Goal: Find specific page/section: Locate a particular part of the current website

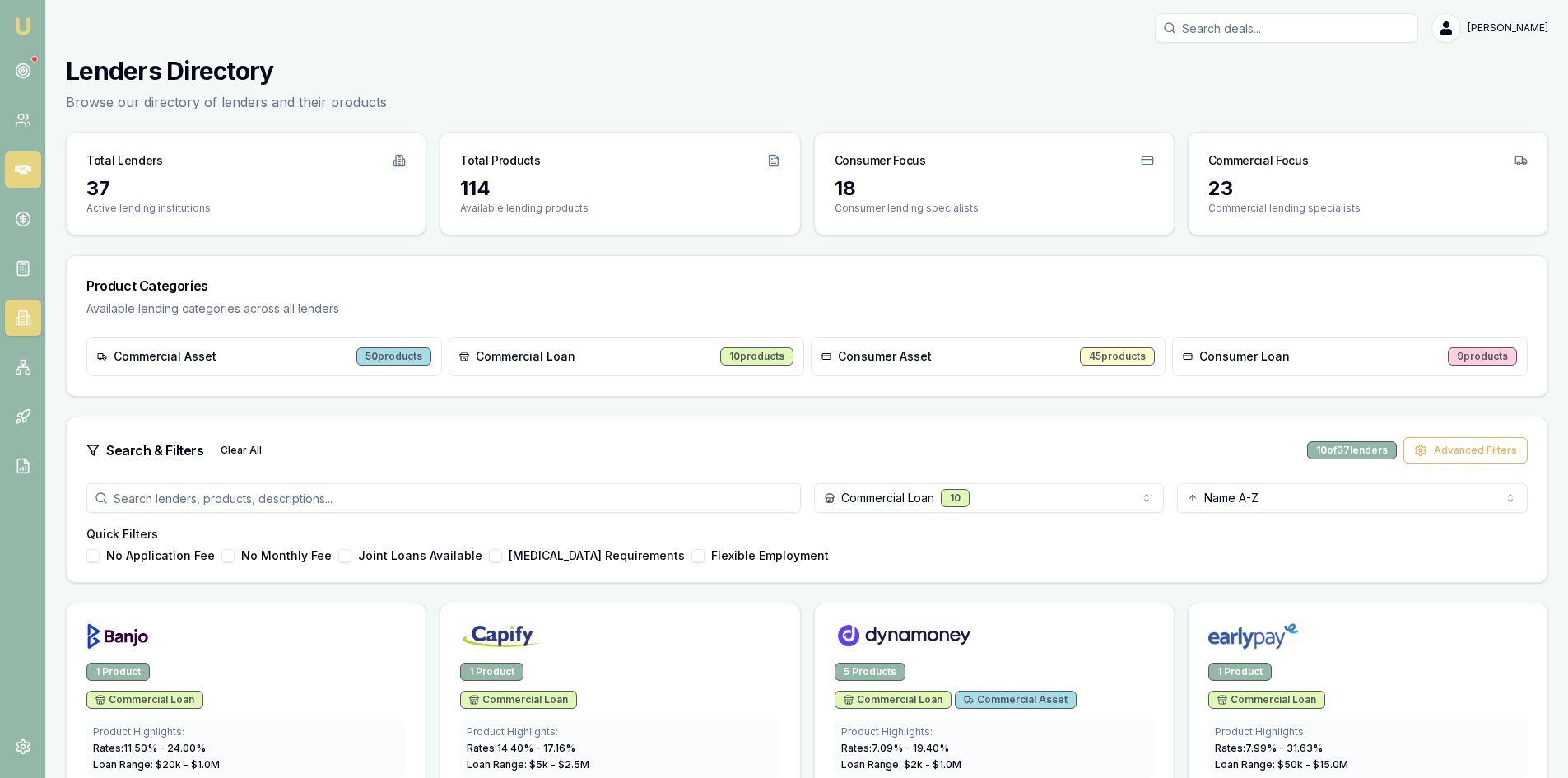
click at [18, 177] on icon at bounding box center [23, 169] width 16 height 16
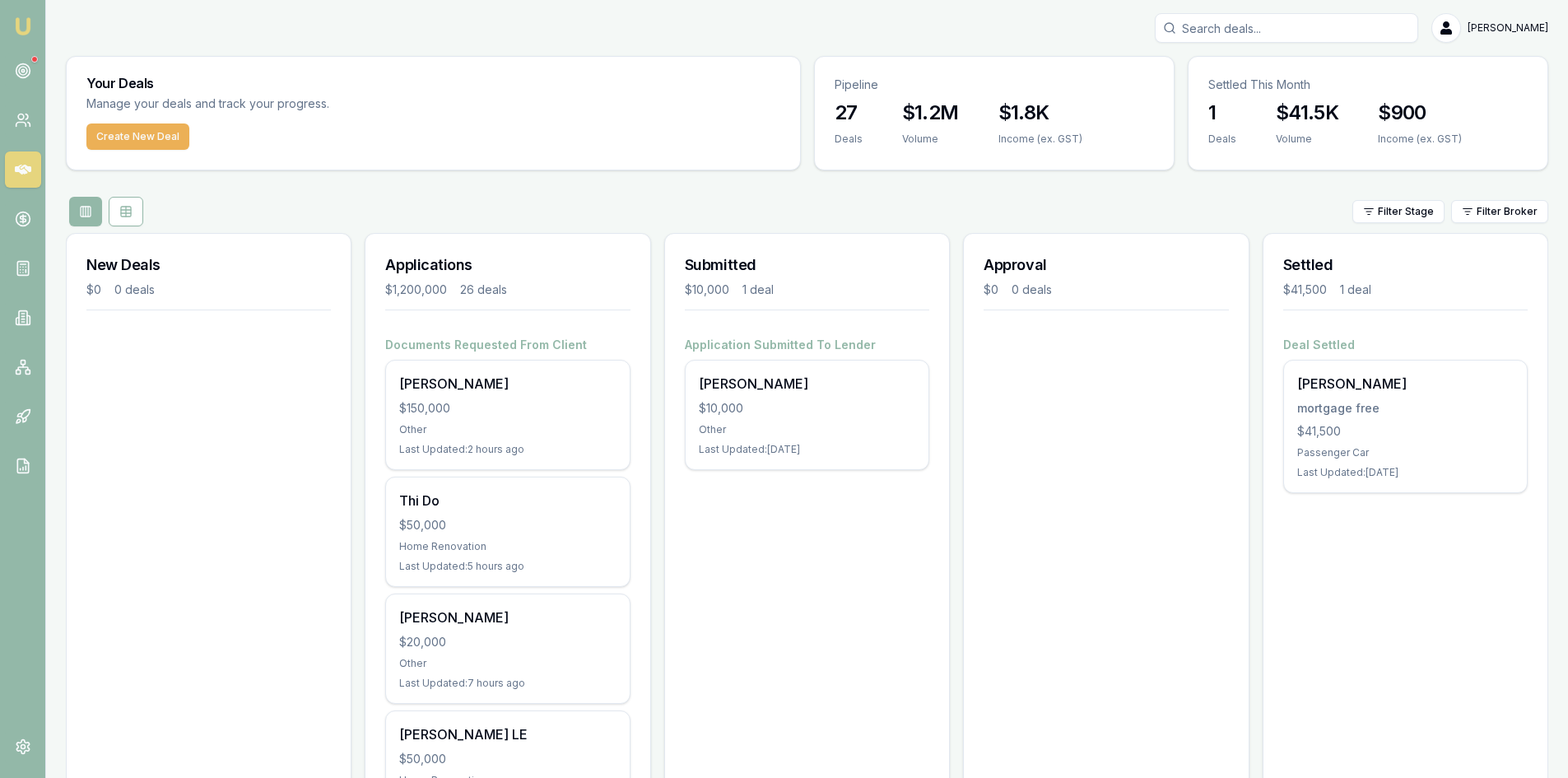
click at [1273, 29] on input "Search deals" at bounding box center [1286, 28] width 263 height 29
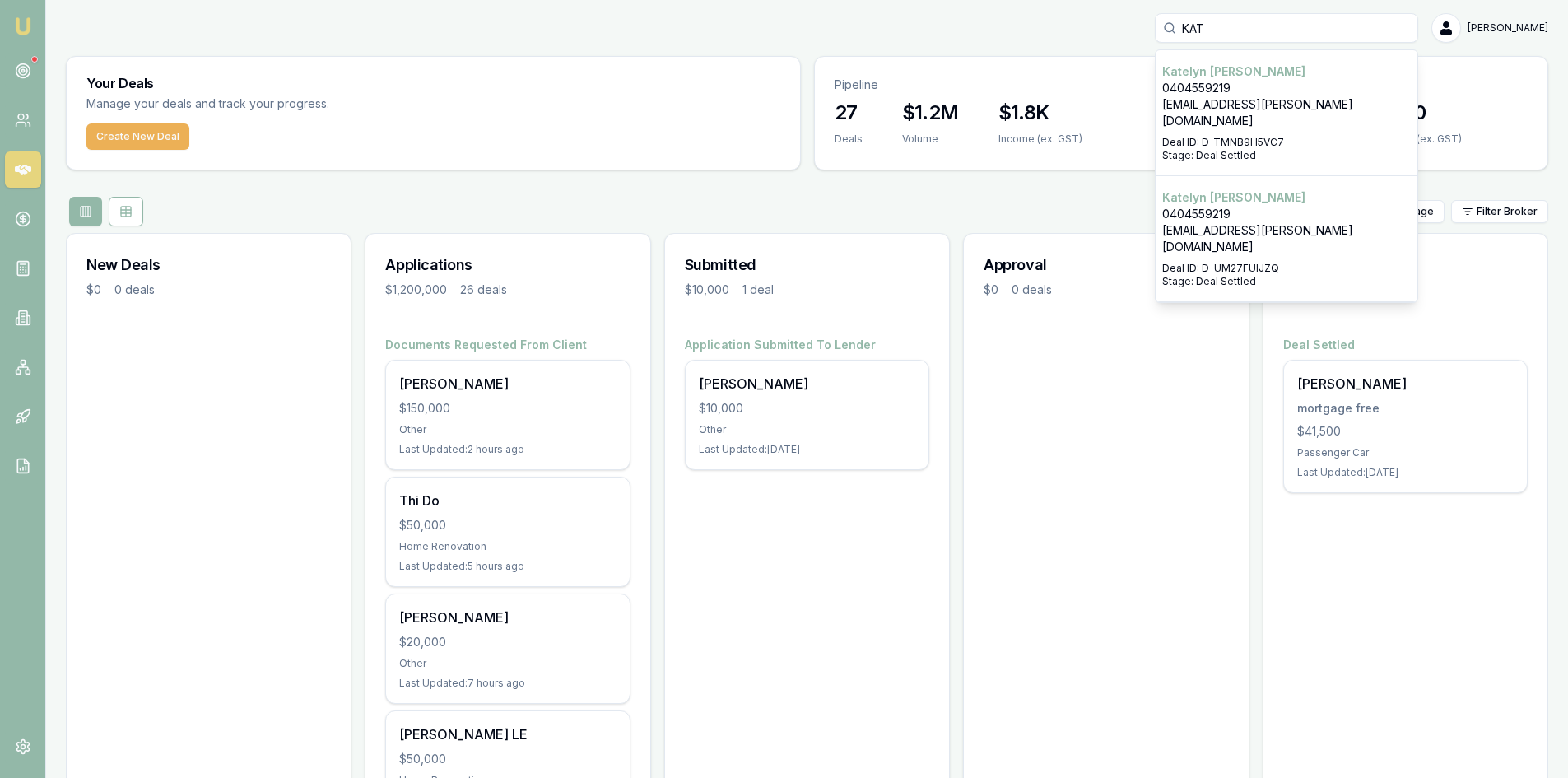
type input "KAT"
click at [1337, 136] on p "Deal ID: D-TMNB9H5VC7" at bounding box center [1287, 142] width 249 height 13
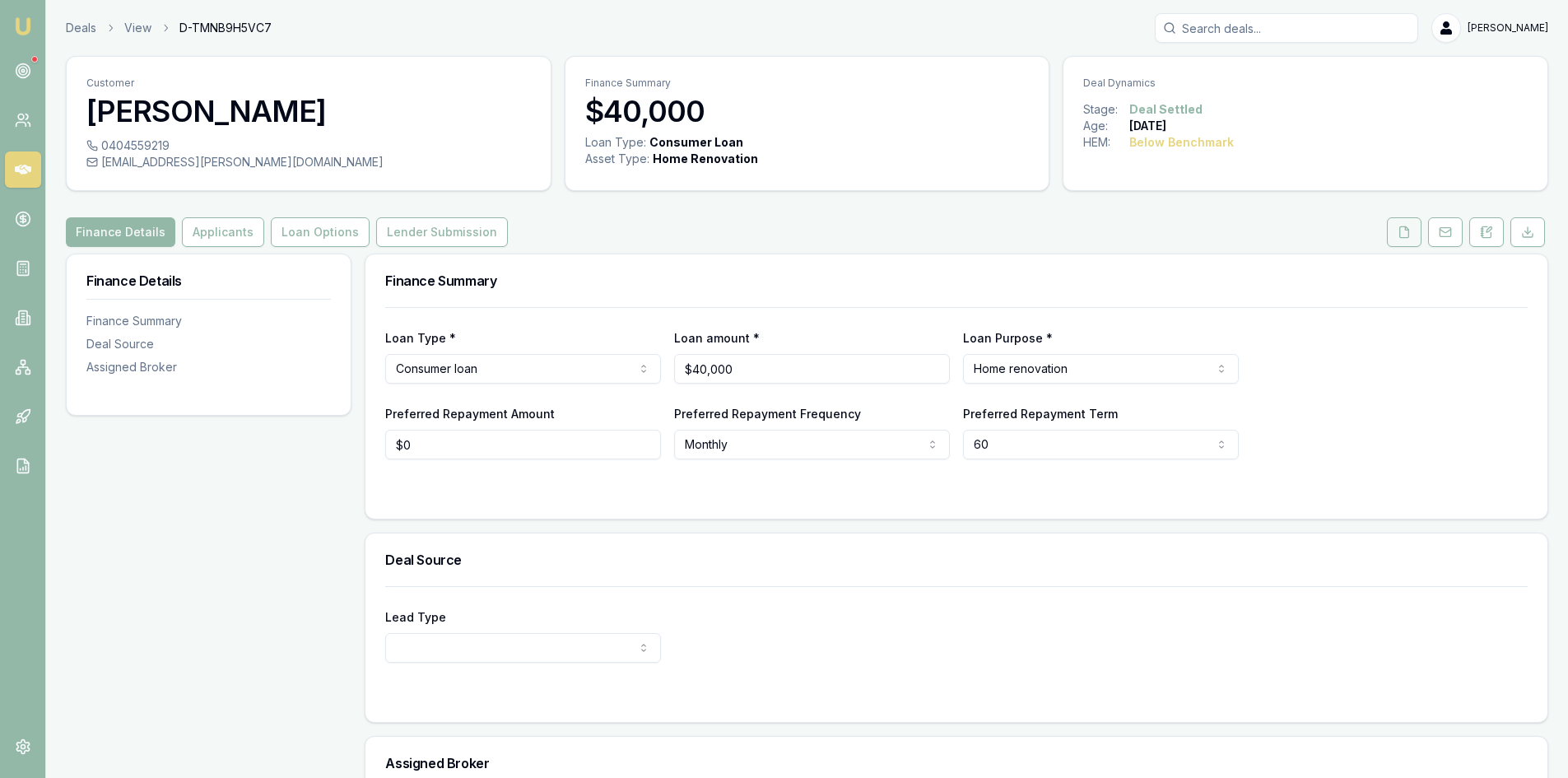
click at [1403, 239] on button at bounding box center [1404, 232] width 34 height 29
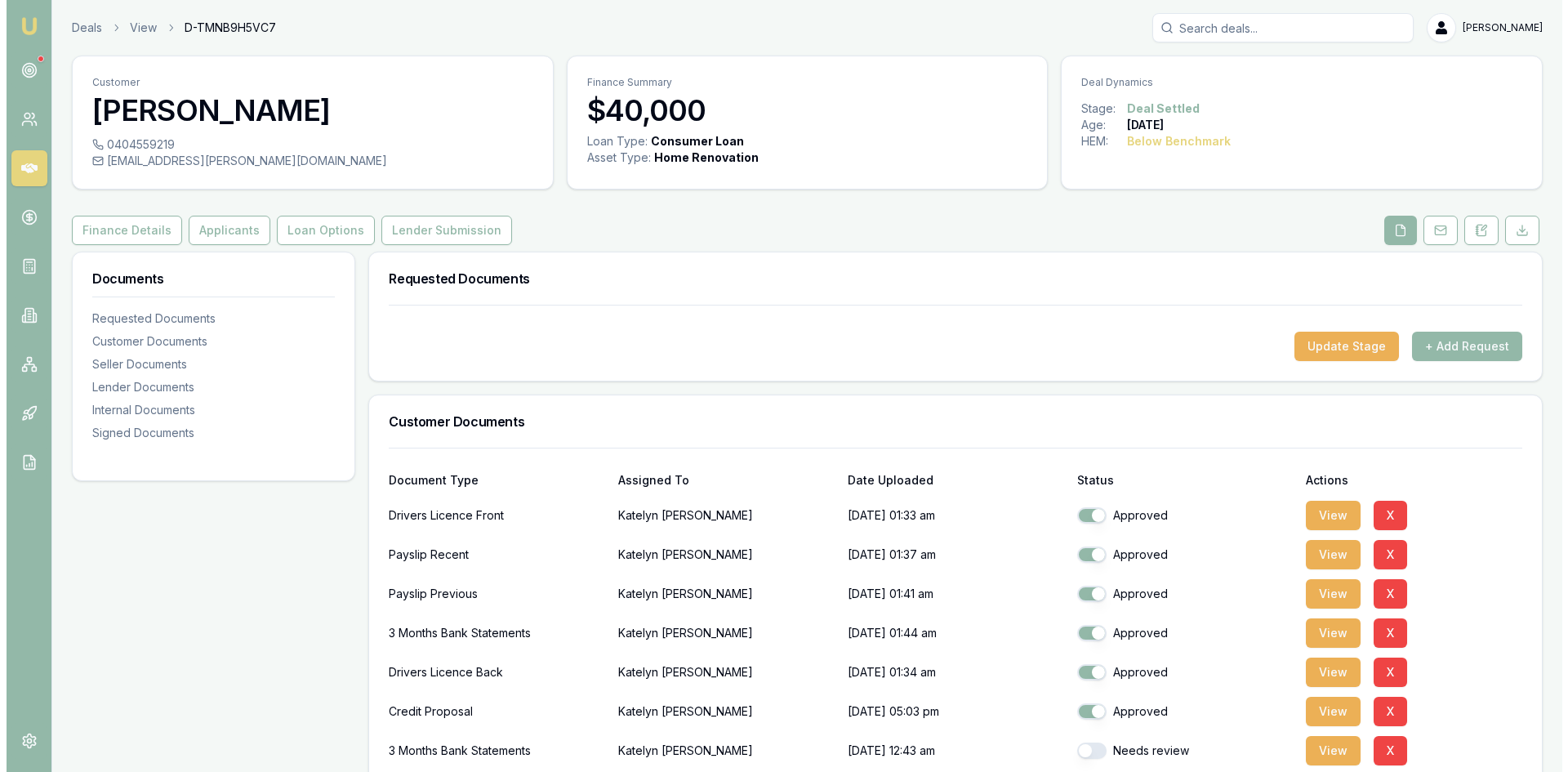
scroll to position [82, 0]
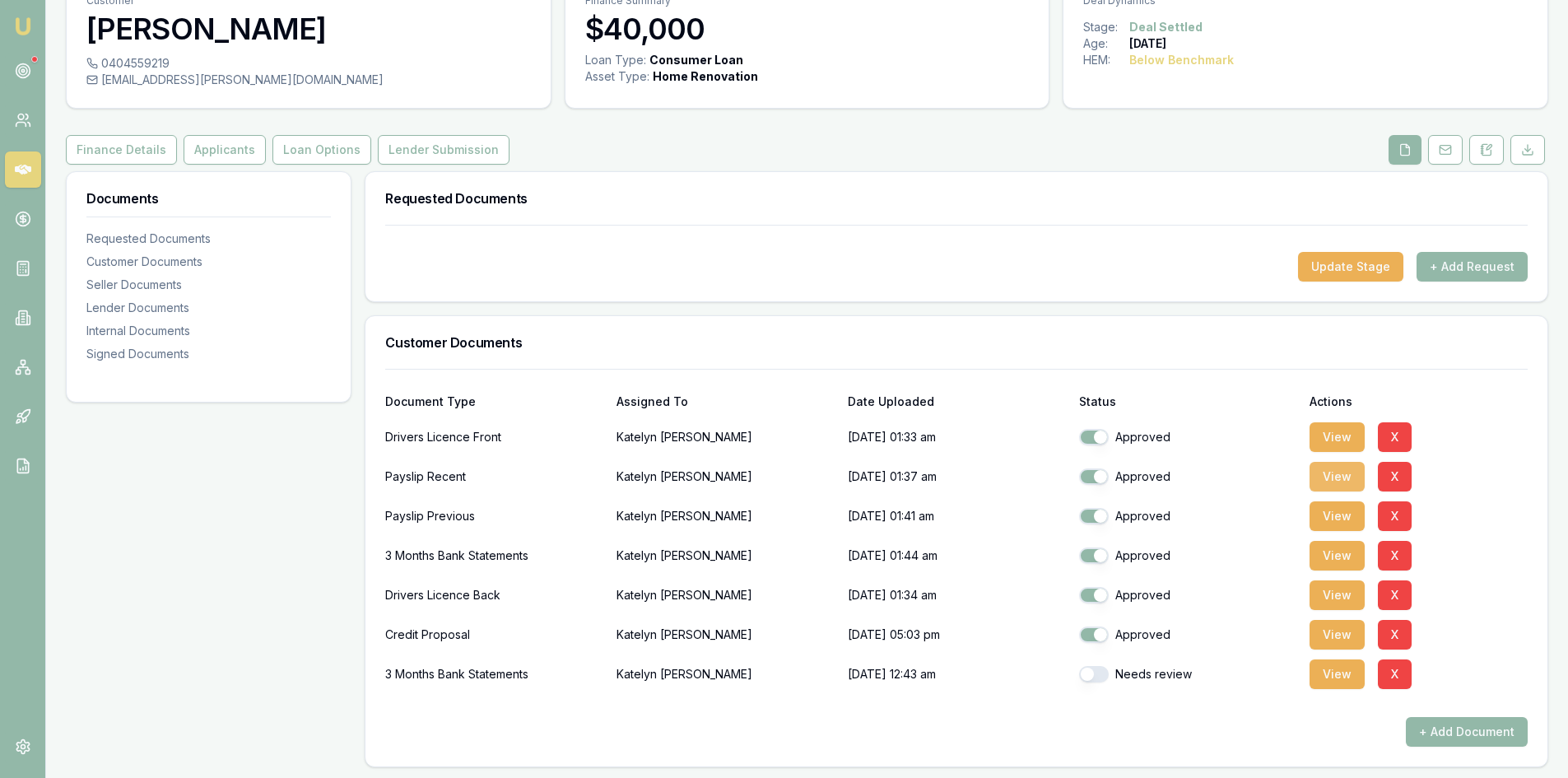
click at [1333, 477] on button "View" at bounding box center [1337, 476] width 55 height 29
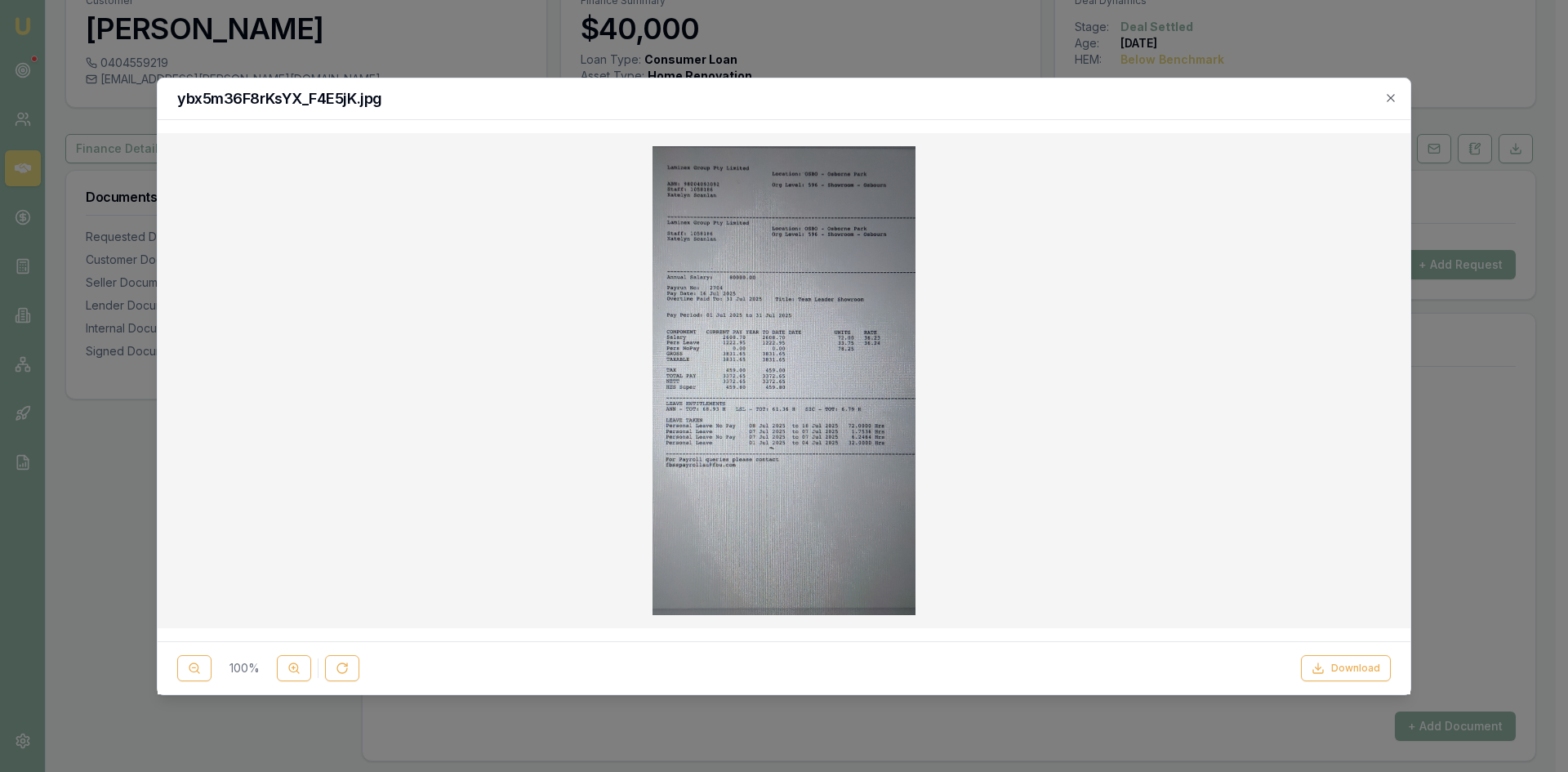
click at [819, 372] on img at bounding box center [784, 380] width 264 height 468
click at [1353, 670] on button "Download" at bounding box center [1345, 668] width 90 height 26
click at [777, 425] on img at bounding box center [784, 380] width 264 height 468
